Goal: Use online tool/utility: Utilize a website feature to perform a specific function

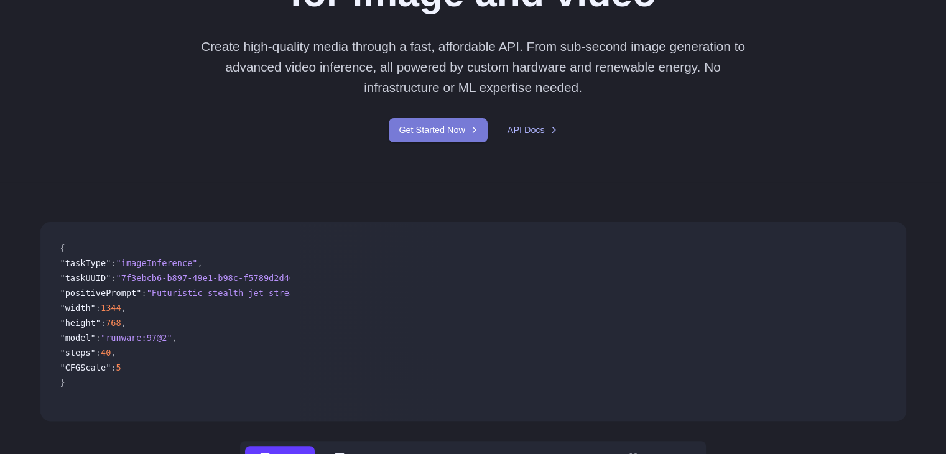
click at [453, 135] on link "Get Started Now" at bounding box center [438, 130] width 98 height 24
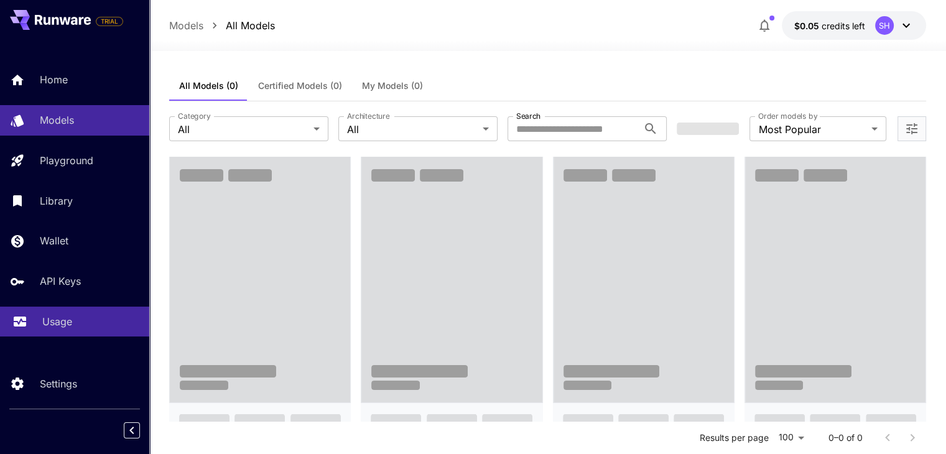
click at [32, 315] on link "Usage" at bounding box center [74, 322] width 149 height 30
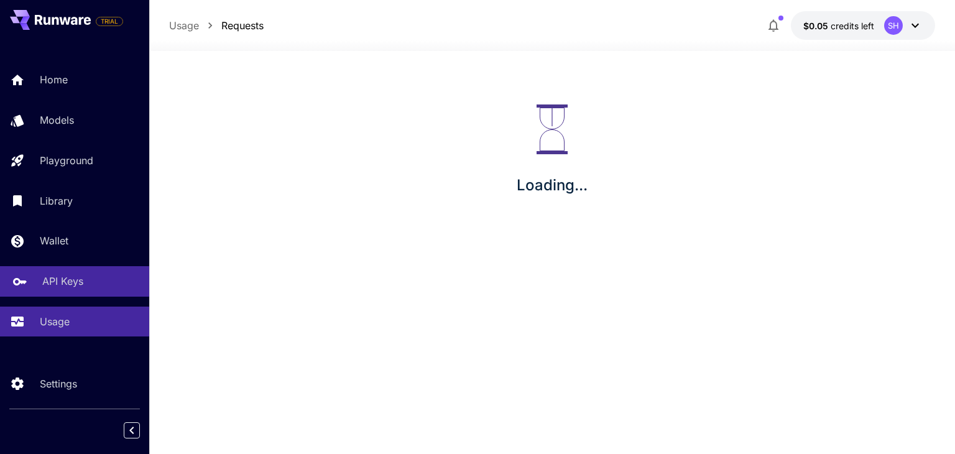
click at [42, 289] on p "API Keys" at bounding box center [62, 281] width 41 height 15
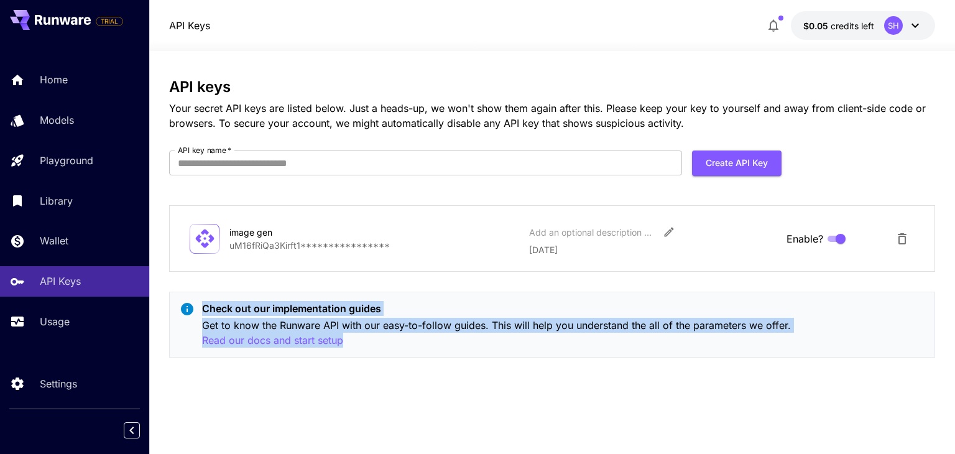
drag, startPoint x: 187, startPoint y: 306, endPoint x: 325, endPoint y: 362, distance: 149.0
click at [325, 362] on section "**********" at bounding box center [552, 252] width 806 height 403
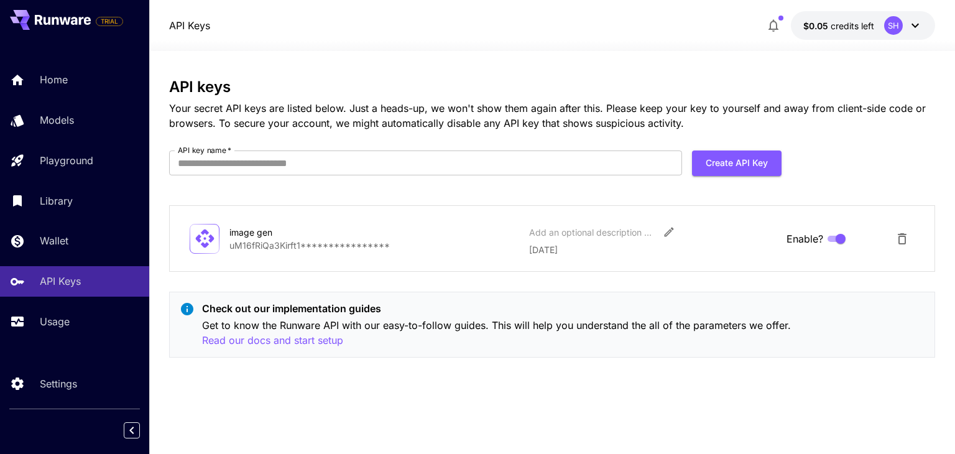
click at [343, 351] on div "Check out our implementation guides Get to know the Runware API with our easy-t…" at bounding box center [551, 325] width 765 height 66
click at [276, 336] on p "Read our docs and start setup" at bounding box center [272, 341] width 141 height 16
click at [57, 341] on div "Home Models Playground Library Wallet API Keys Usage" at bounding box center [74, 200] width 149 height 321
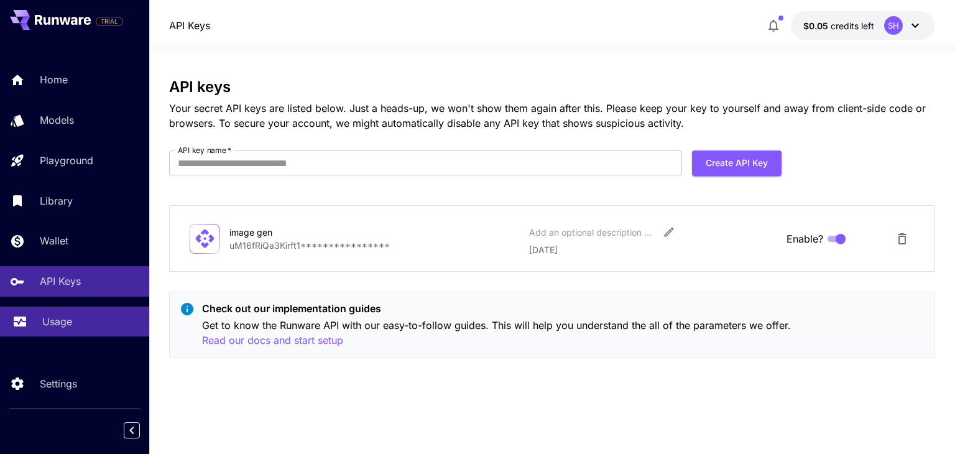
click at [57, 319] on p "Usage" at bounding box center [57, 321] width 30 height 15
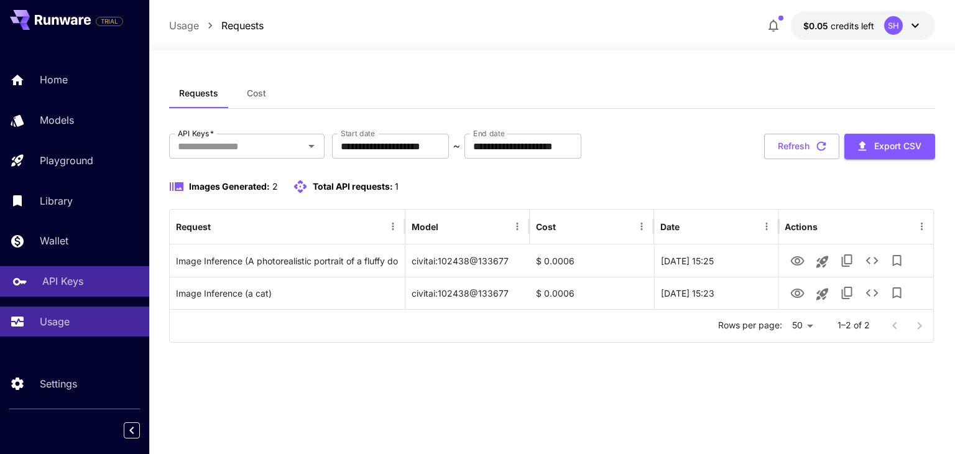
click at [90, 273] on link "API Keys" at bounding box center [74, 281] width 149 height 30
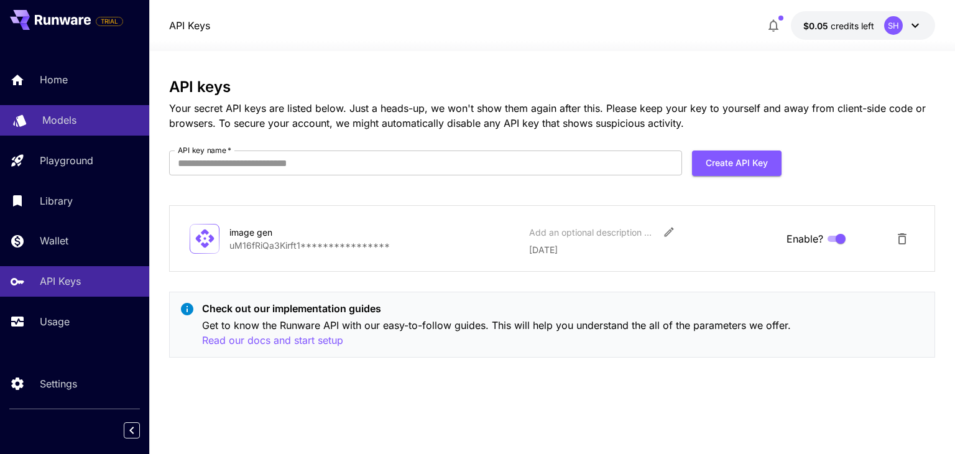
click at [50, 110] on link "Models" at bounding box center [74, 120] width 149 height 30
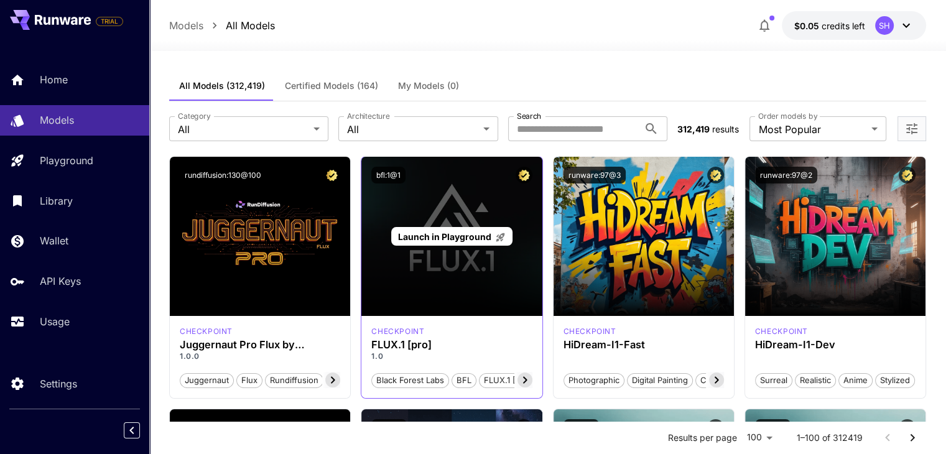
click at [417, 269] on div "Launch in Playground" at bounding box center [451, 236] width 180 height 159
click at [448, 238] on span "Launch in Playground" at bounding box center [444, 236] width 93 height 11
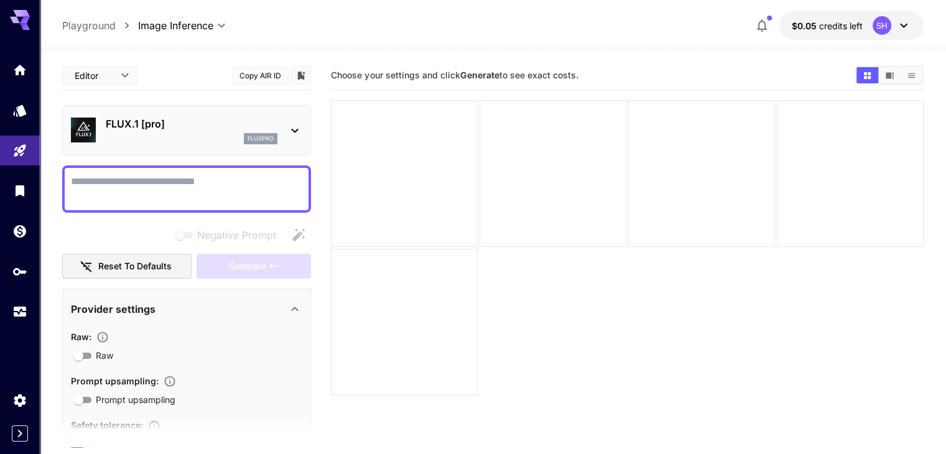
click at [249, 76] on button "Copy AIR ID" at bounding box center [261, 76] width 56 height 18
click at [249, 76] on button "Copied!" at bounding box center [261, 76] width 56 height 18
click at [294, 132] on icon at bounding box center [294, 130] width 15 height 15
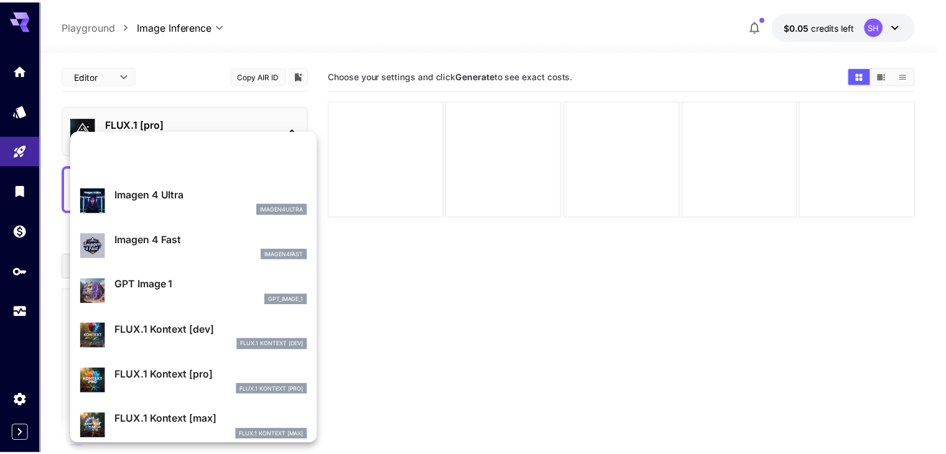
scroll to position [746, 0]
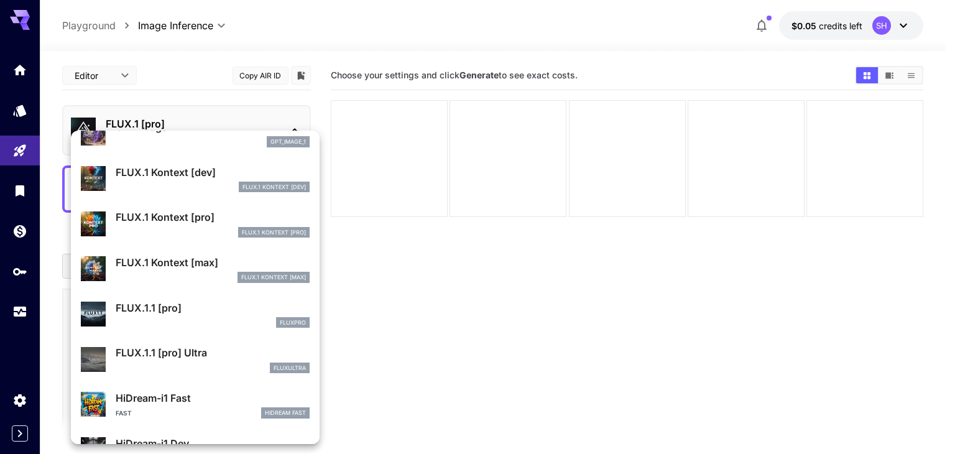
click at [27, 76] on div at bounding box center [477, 227] width 955 height 454
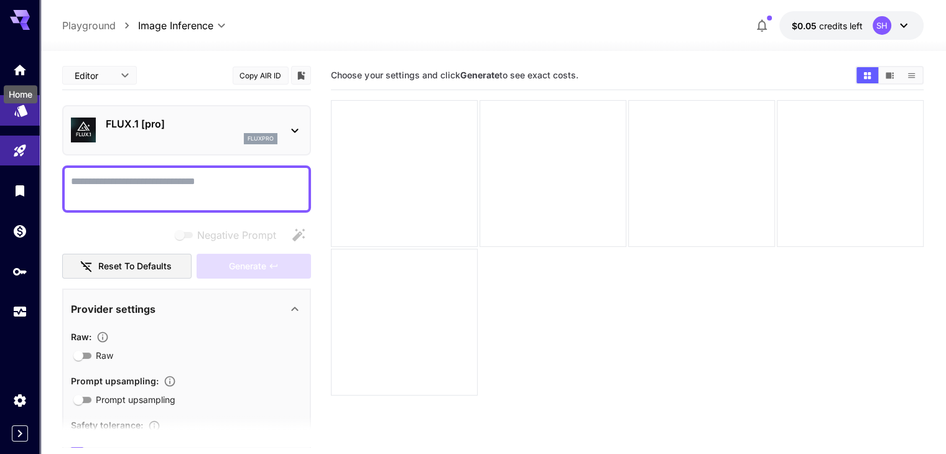
drag, startPoint x: 24, startPoint y: 96, endPoint x: 22, endPoint y: 113, distance: 16.9
click at [24, 97] on div "Home" at bounding box center [21, 94] width 34 height 18
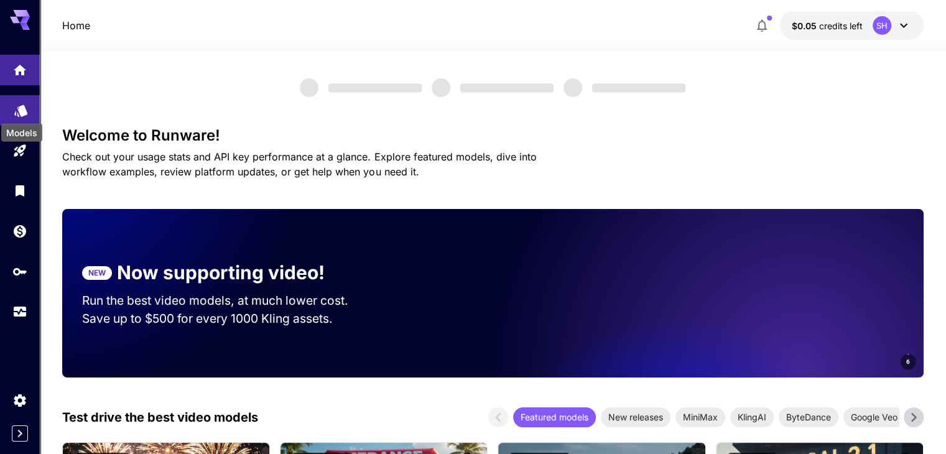
click at [22, 113] on icon "Models" at bounding box center [21, 106] width 15 height 15
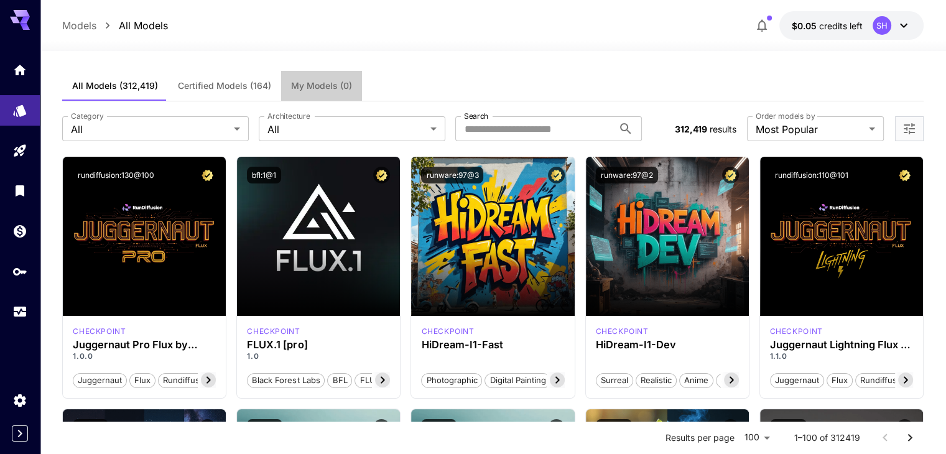
click at [331, 85] on span "My Models (0)" at bounding box center [321, 85] width 61 height 11
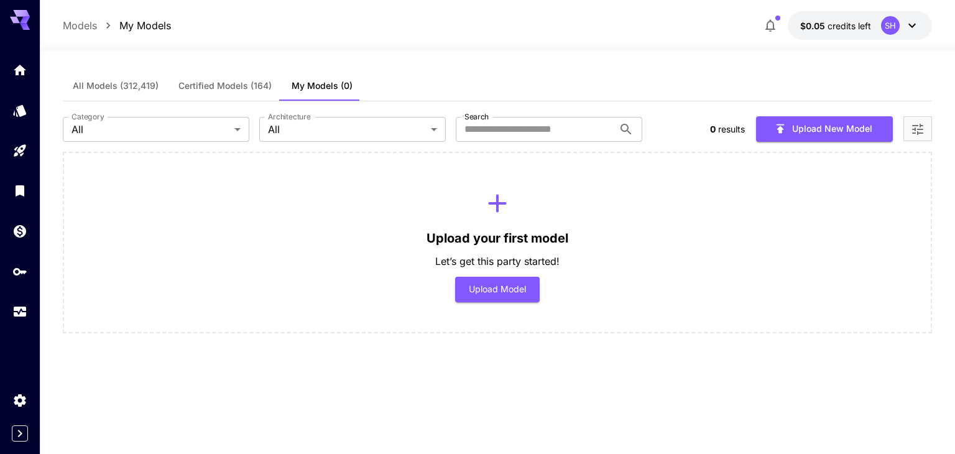
click at [243, 85] on span "Certified Models (164)" at bounding box center [224, 85] width 93 height 11
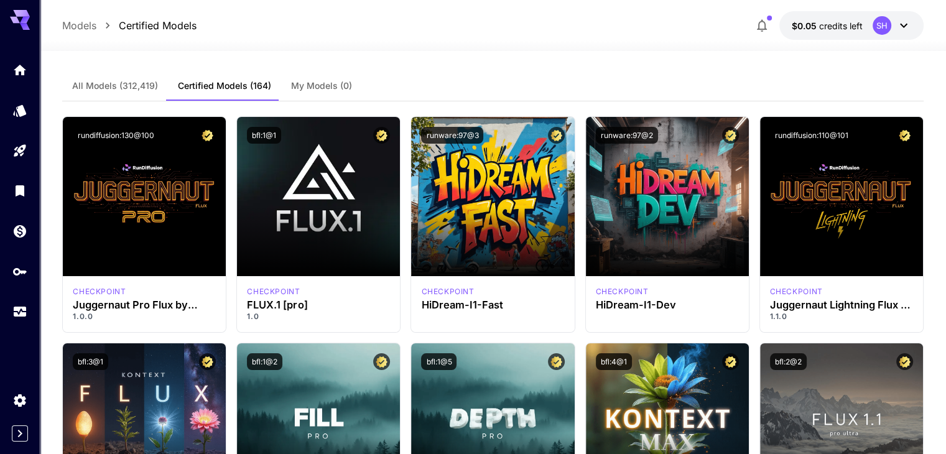
click at [765, 24] on icon "button" at bounding box center [762, 26] width 10 height 12
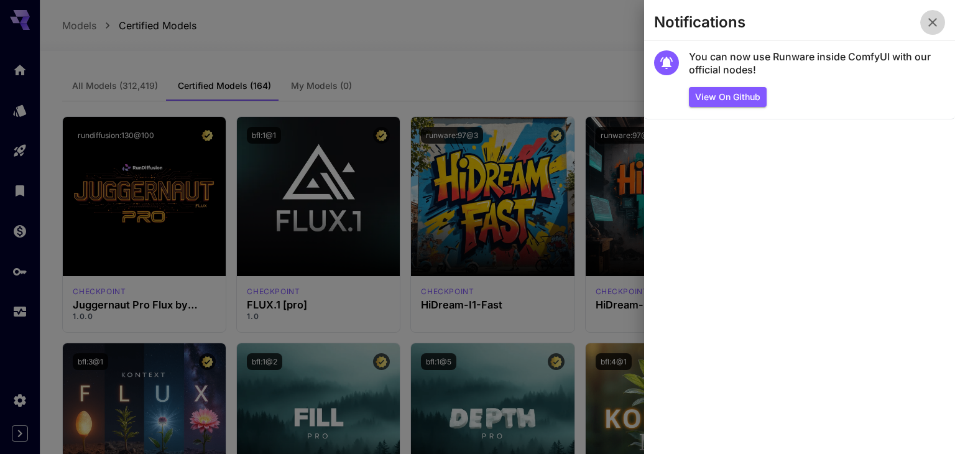
click at [938, 19] on icon "button" at bounding box center [932, 22] width 15 height 15
